Goal: Find specific page/section: Find specific page/section

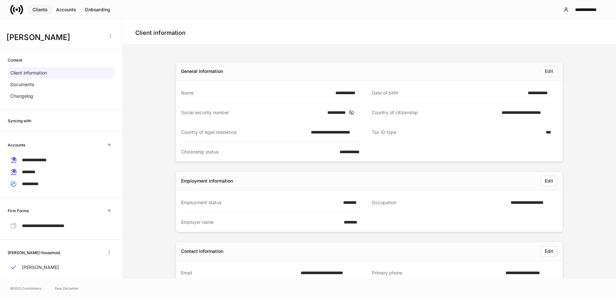
click at [45, 12] on div "Clients" at bounding box center [40, 9] width 15 height 6
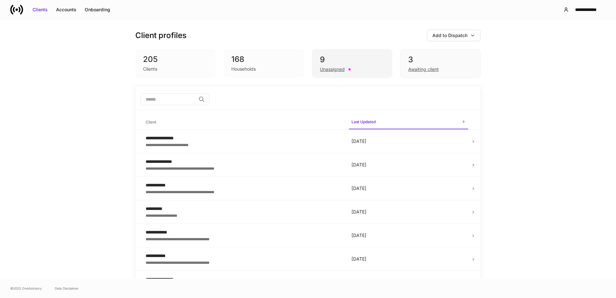
click at [352, 65] on div "Unassigned" at bounding box center [352, 69] width 64 height 8
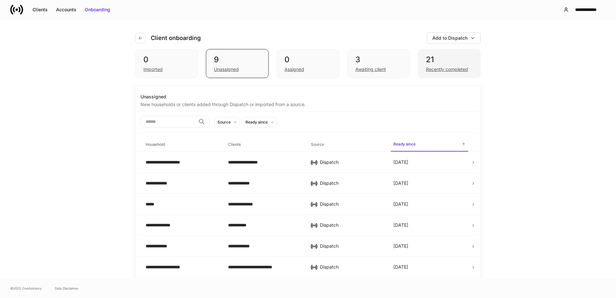
click at [441, 69] on div "Recently completed" at bounding box center [447, 69] width 42 height 6
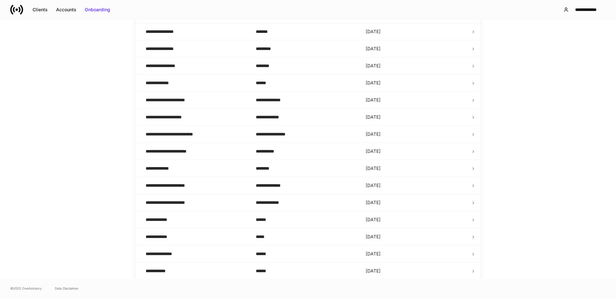
scroll to position [210, 0]
click at [189, 271] on div "**********" at bounding box center [196, 270] width 100 height 6
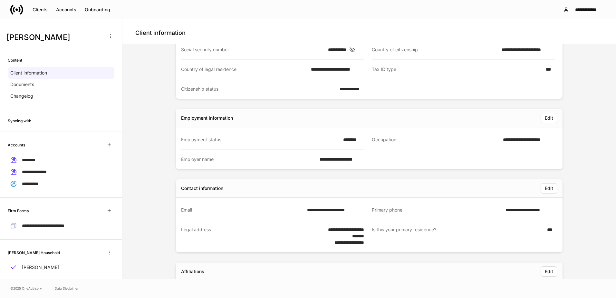
scroll to position [64, 0]
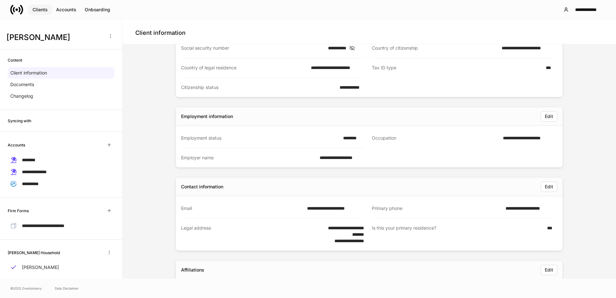
click at [47, 8] on div "Clients" at bounding box center [40, 9] width 15 height 6
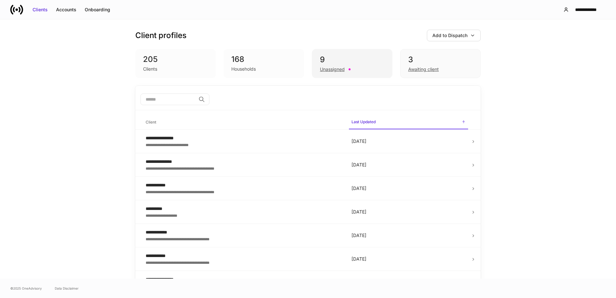
click at [317, 73] on div "9 Unassigned" at bounding box center [352, 63] width 81 height 29
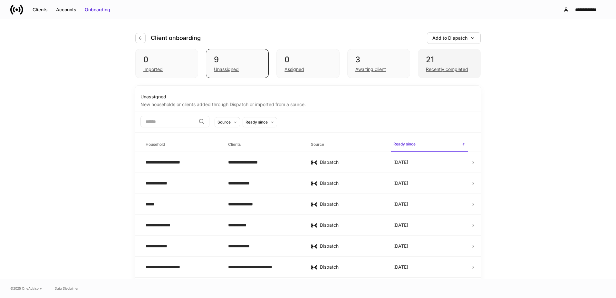
click at [418, 61] on div "21 Recently completed" at bounding box center [449, 63] width 63 height 29
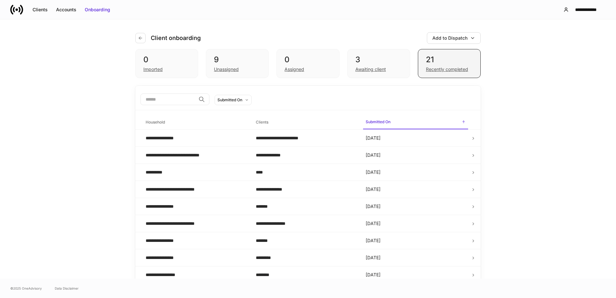
click at [421, 61] on div "21 Recently completed" at bounding box center [449, 63] width 63 height 29
click at [177, 102] on input "search" at bounding box center [168, 99] width 55 height 12
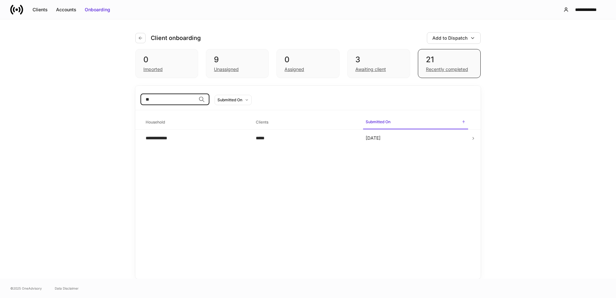
type input "*"
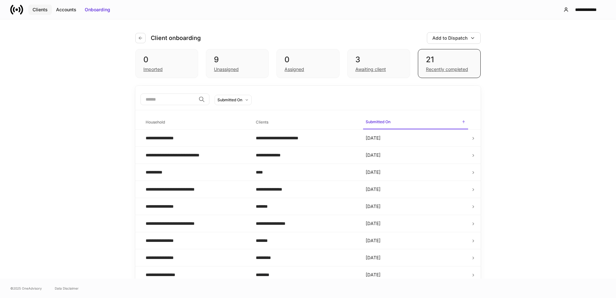
click at [40, 5] on button "Clients" at bounding box center [40, 10] width 24 height 10
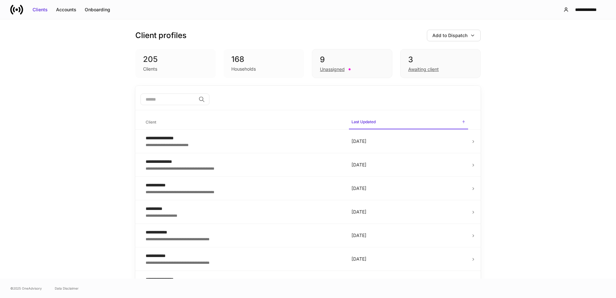
click at [242, 62] on div "168" at bounding box center [263, 59] width 65 height 10
click at [183, 98] on input "search" at bounding box center [168, 99] width 55 height 12
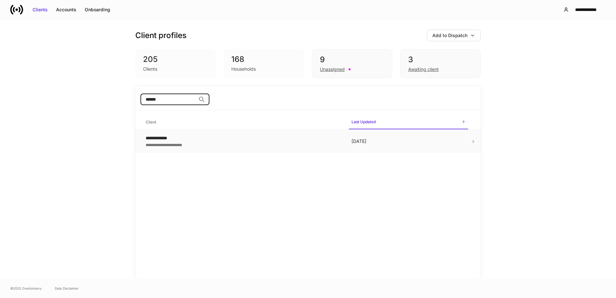
type input "******"
click at [193, 138] on div "**********" at bounding box center [244, 138] width 196 height 6
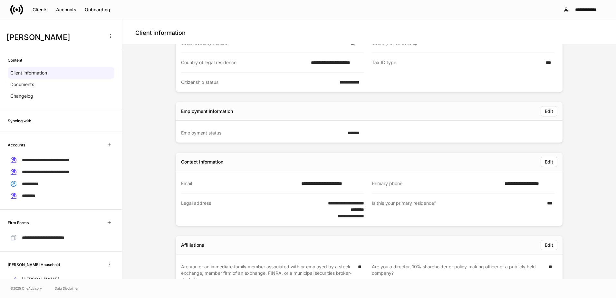
scroll to position [97, 0]
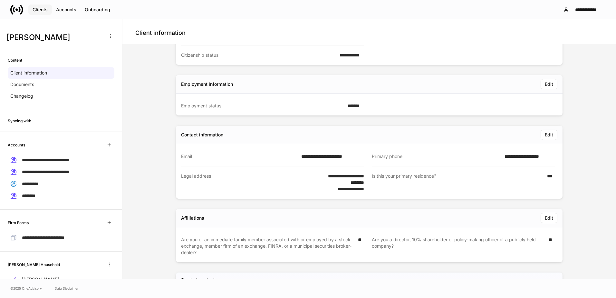
click at [41, 12] on div "Clients" at bounding box center [40, 9] width 15 height 6
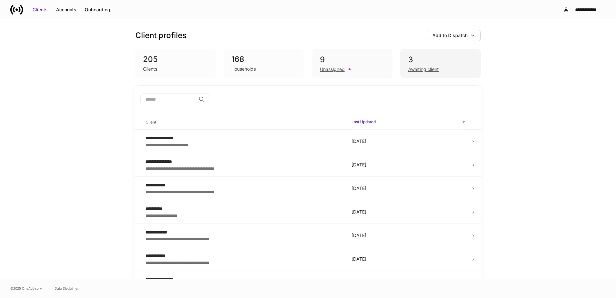
click at [412, 66] on div "Awaiting client" at bounding box center [423, 69] width 31 height 6
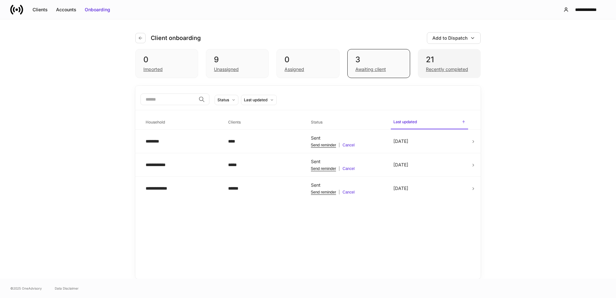
click at [448, 64] on div "21" at bounding box center [449, 59] width 47 height 10
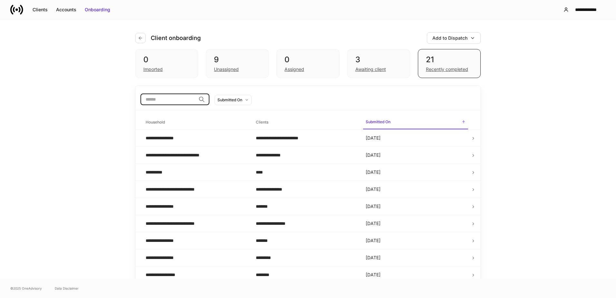
click at [154, 103] on input "search" at bounding box center [168, 99] width 55 height 12
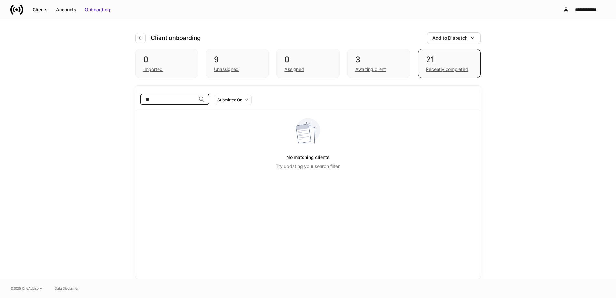
type input "*"
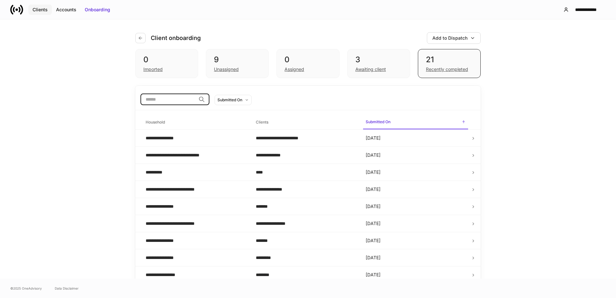
click at [40, 13] on button "Clients" at bounding box center [40, 10] width 24 height 10
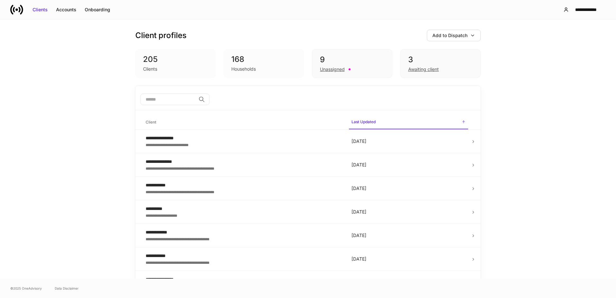
click at [273, 57] on div "168" at bounding box center [263, 59] width 65 height 10
click at [234, 64] on div "Households" at bounding box center [263, 68] width 65 height 8
click at [185, 96] on input "search" at bounding box center [168, 99] width 55 height 12
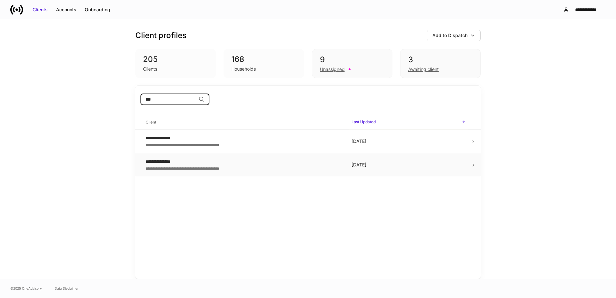
type input "***"
click at [221, 163] on div "**********" at bounding box center [244, 161] width 196 height 6
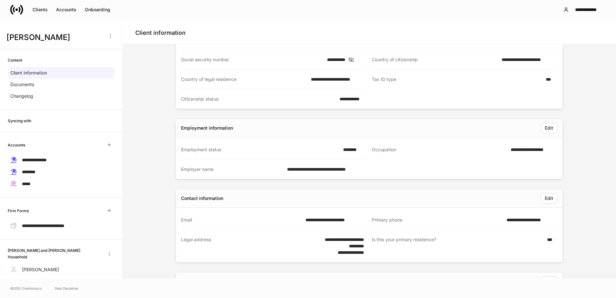
scroll to position [64, 0]
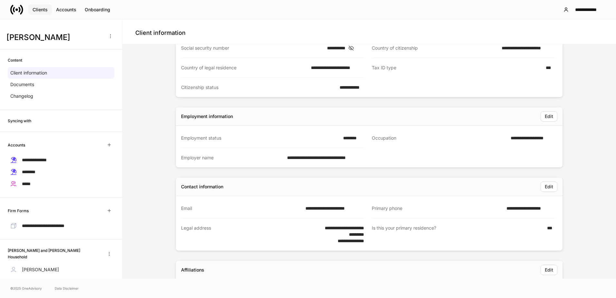
click at [43, 9] on div "Clients" at bounding box center [40, 9] width 15 height 6
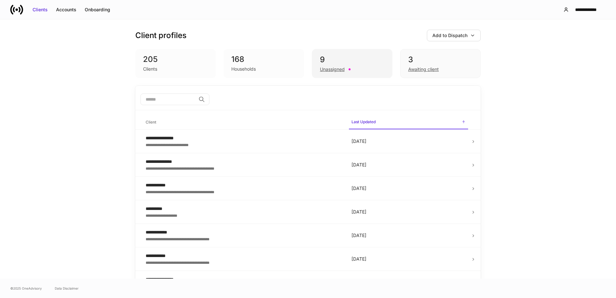
click at [335, 59] on div "9" at bounding box center [352, 59] width 64 height 10
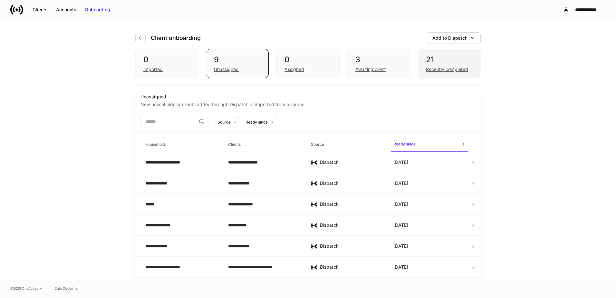
click at [437, 61] on div "21" at bounding box center [449, 59] width 47 height 10
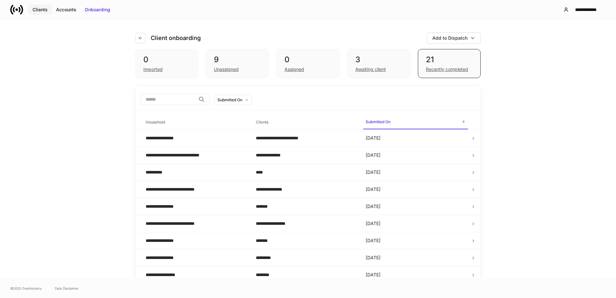
click at [38, 7] on div "Clients" at bounding box center [40, 9] width 15 height 6
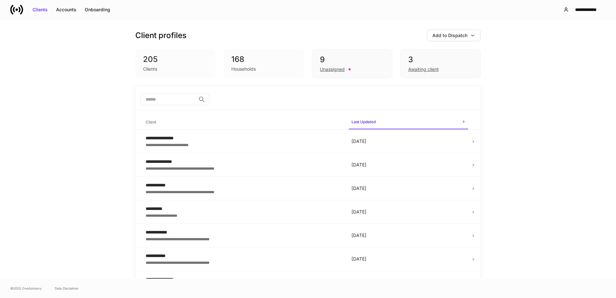
click at [250, 64] on div "168" at bounding box center [263, 59] width 65 height 10
click at [173, 103] on input "search" at bounding box center [168, 99] width 55 height 12
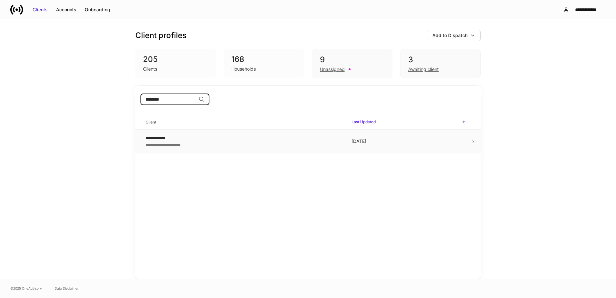
type input "********"
click at [177, 144] on div "**********" at bounding box center [244, 144] width 196 height 6
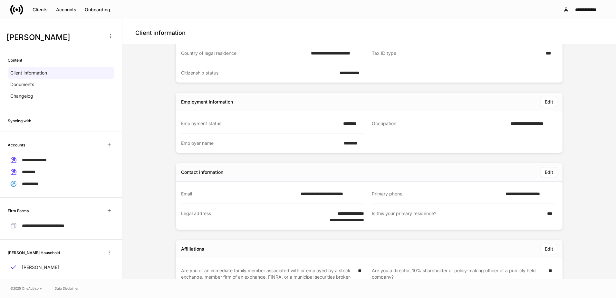
scroll to position [97, 0]
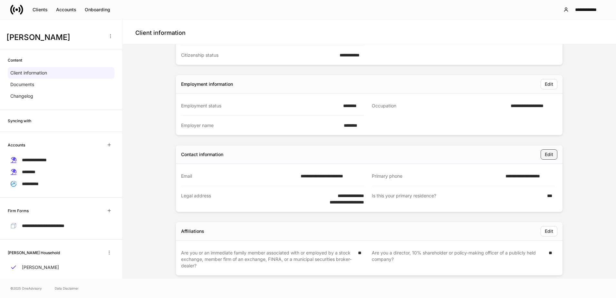
click at [554, 156] on button "Edit" at bounding box center [549, 154] width 17 height 10
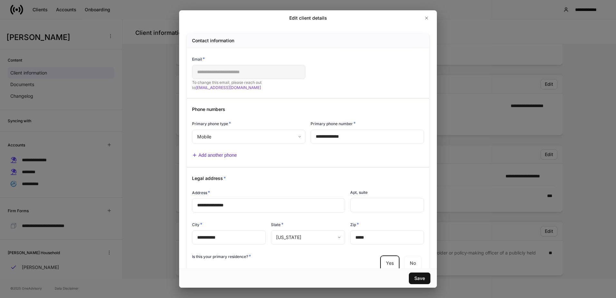
scroll to position [32, 0]
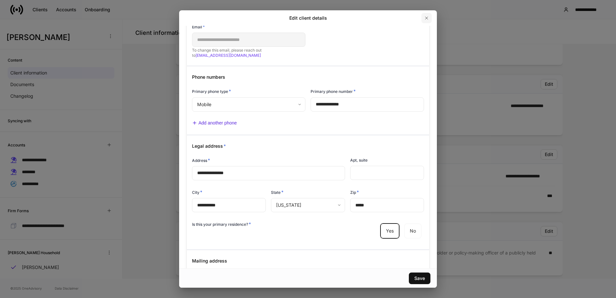
click at [426, 17] on icon "button" at bounding box center [426, 17] width 5 height 5
